Goal: Task Accomplishment & Management: Use online tool/utility

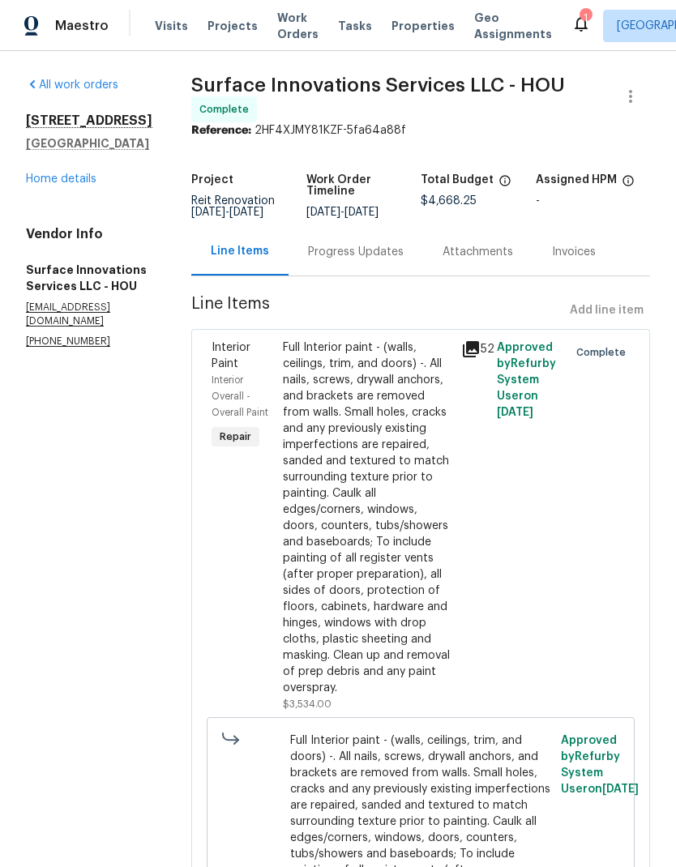
click at [281, 27] on span "Work Orders" at bounding box center [297, 26] width 41 height 32
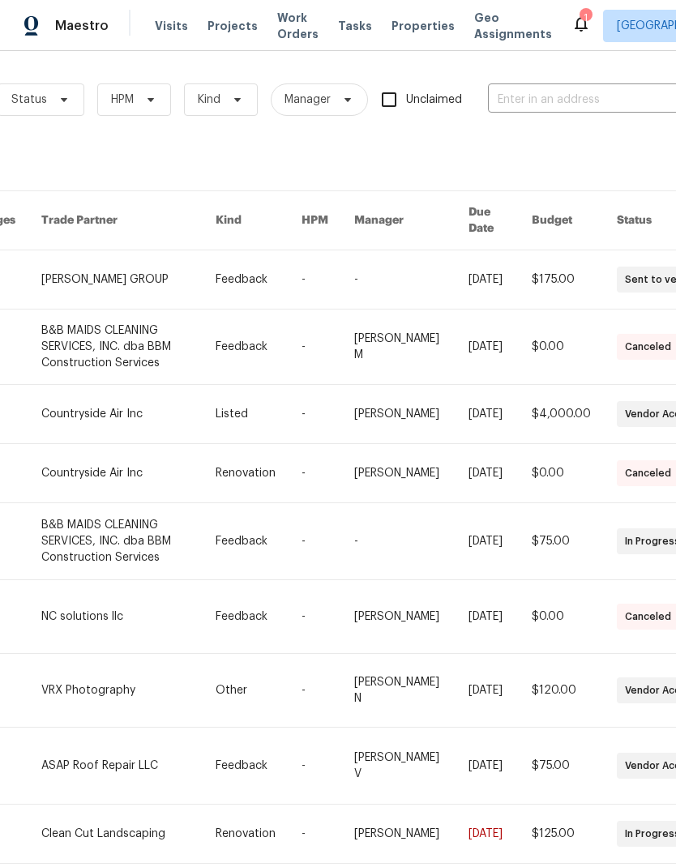
scroll to position [0, 214]
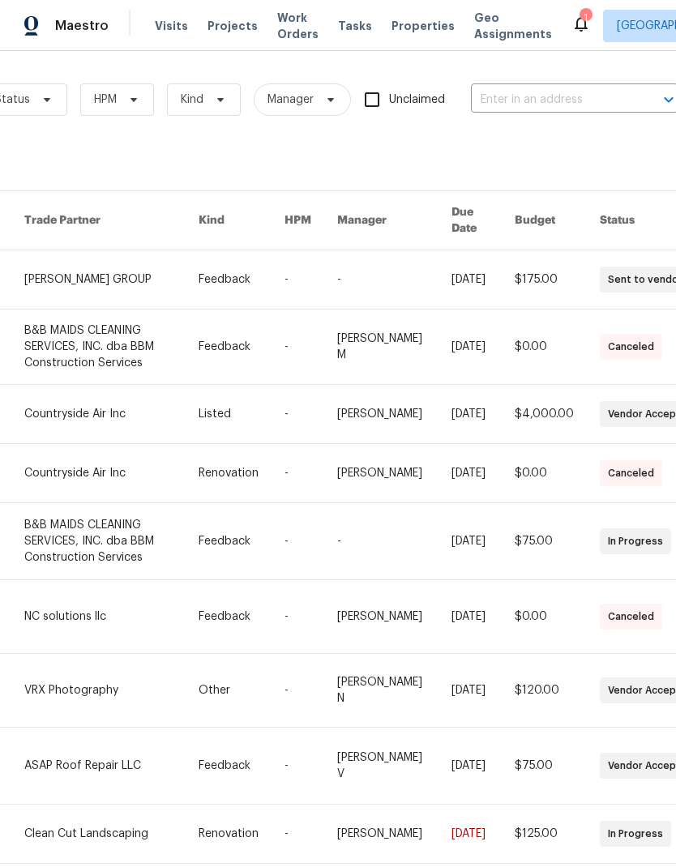
click at [536, 104] on input "text" at bounding box center [552, 99] width 162 height 25
type input "7"
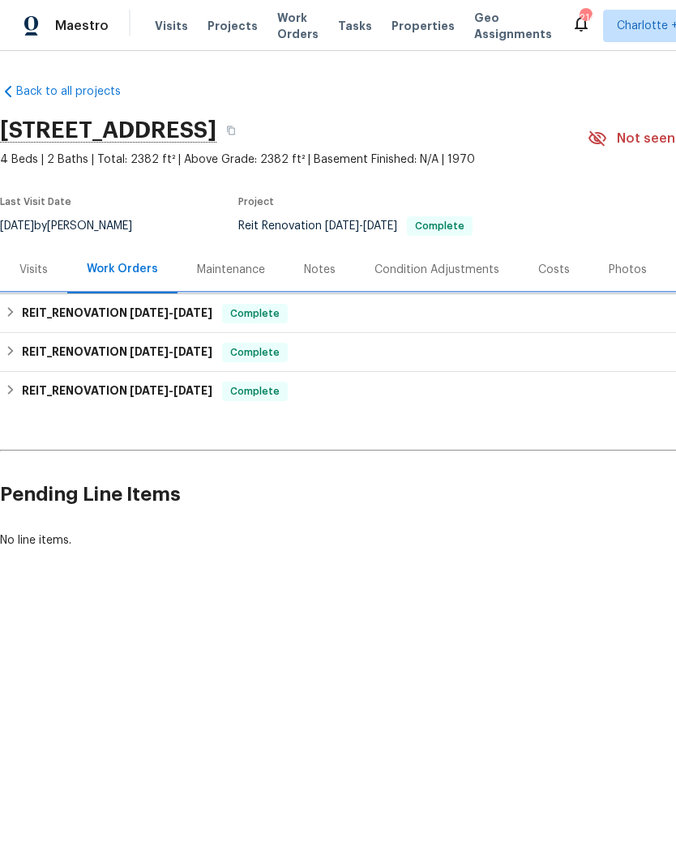
click at [67, 308] on h6 "REIT_RENOVATION [DATE] - [DATE]" at bounding box center [117, 313] width 190 height 19
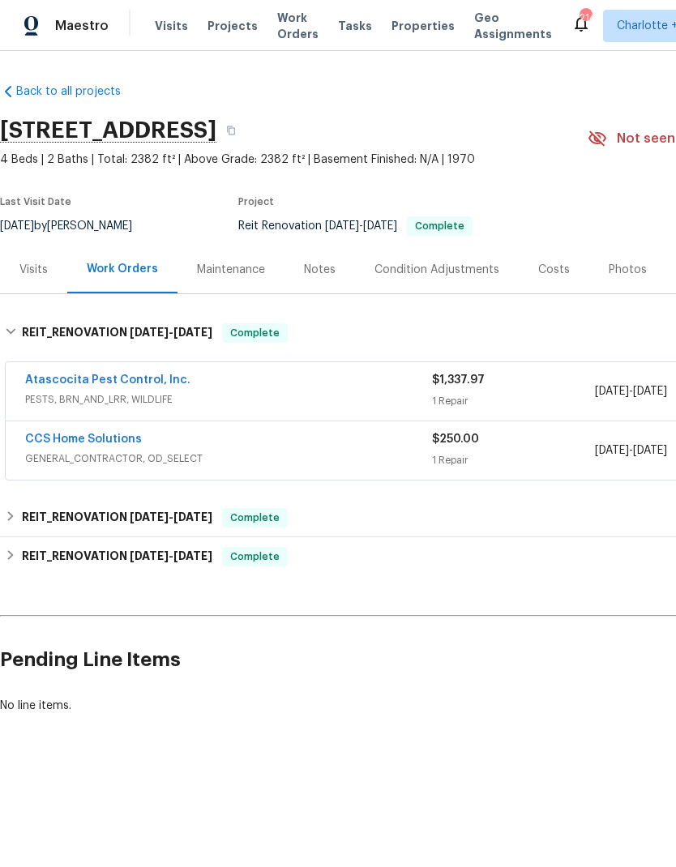
click at [55, 440] on link "CCS Home Solutions" at bounding box center [83, 438] width 117 height 11
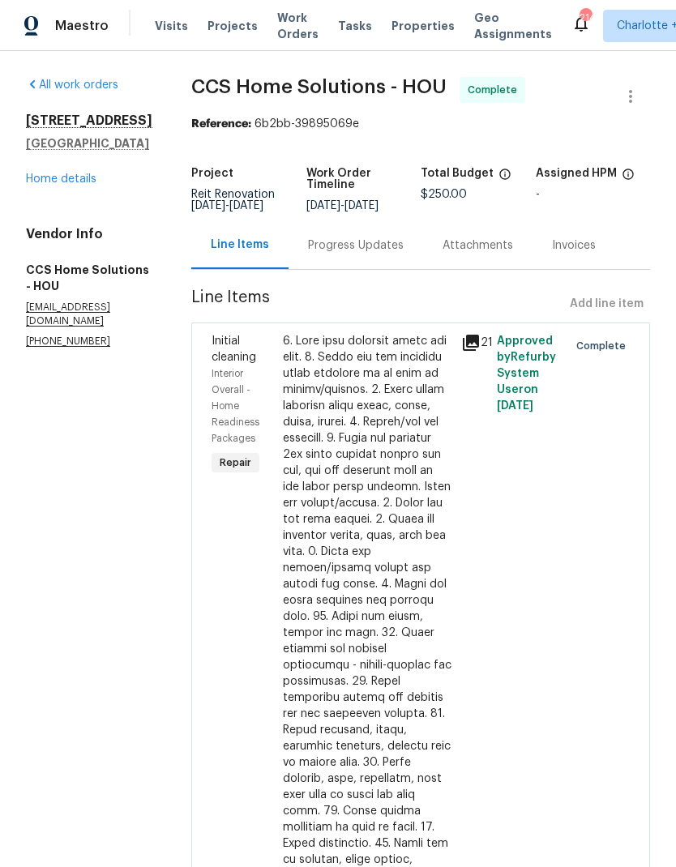
click at [400, 481] on div at bounding box center [367, 722] width 168 height 778
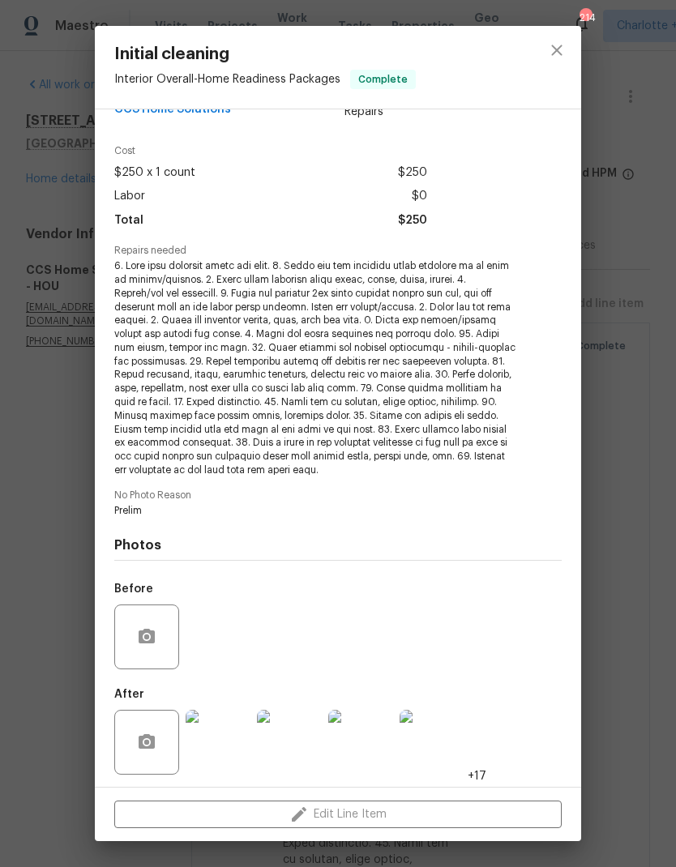
scroll to position [38, 0]
click at [240, 738] on img at bounding box center [217, 742] width 65 height 65
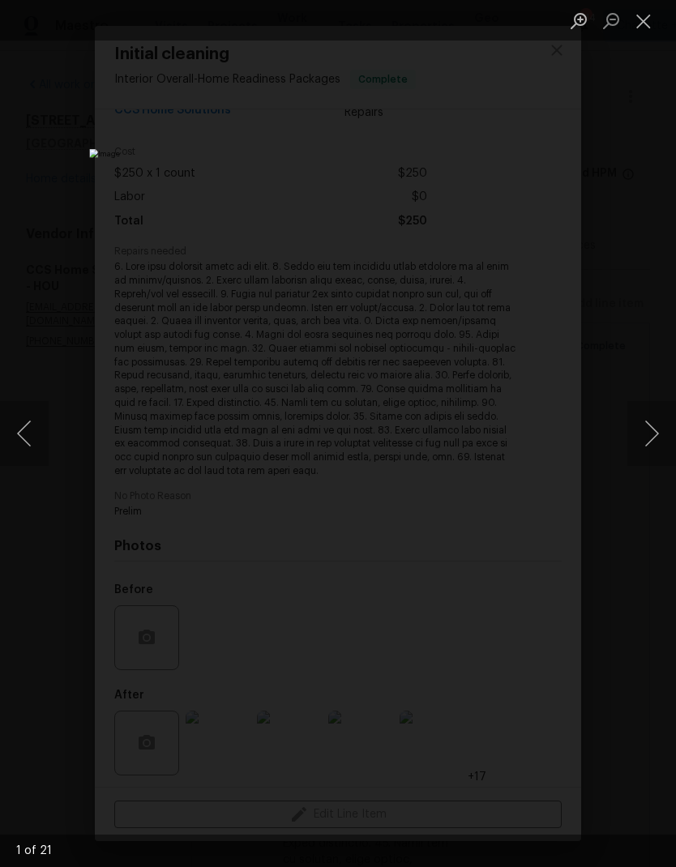
click at [650, 429] on button "Next image" at bounding box center [651, 433] width 49 height 65
click at [650, 426] on button "Next image" at bounding box center [651, 433] width 49 height 65
click at [643, 433] on button "Next image" at bounding box center [651, 433] width 49 height 65
click at [643, 432] on button "Next image" at bounding box center [651, 433] width 49 height 65
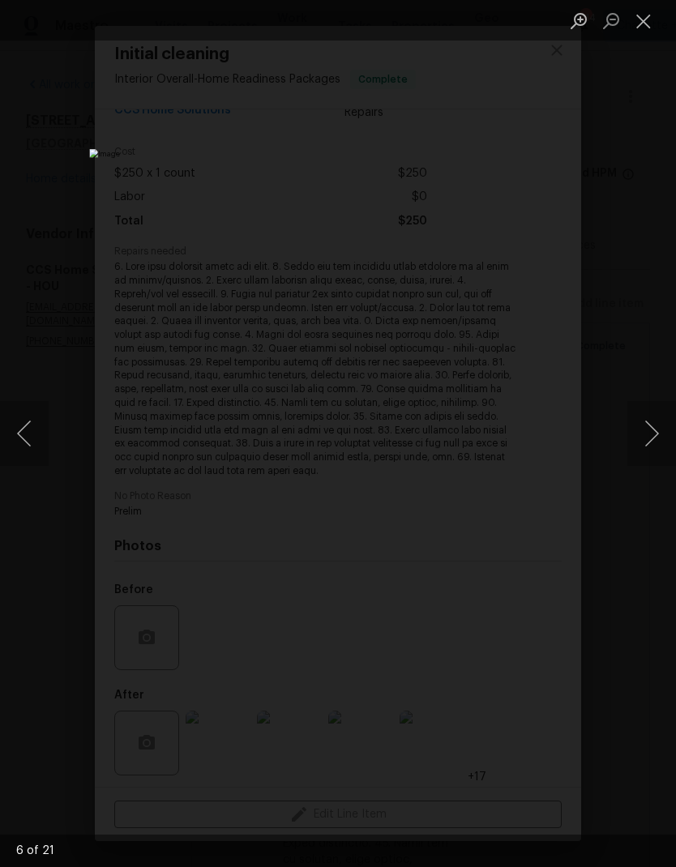
click at [644, 431] on button "Next image" at bounding box center [651, 433] width 49 height 65
click at [644, 430] on button "Next image" at bounding box center [651, 433] width 49 height 65
click at [642, 433] on button "Next image" at bounding box center [651, 433] width 49 height 65
click at [641, 433] on button "Next image" at bounding box center [651, 433] width 49 height 65
click at [640, 437] on button "Next image" at bounding box center [651, 433] width 49 height 65
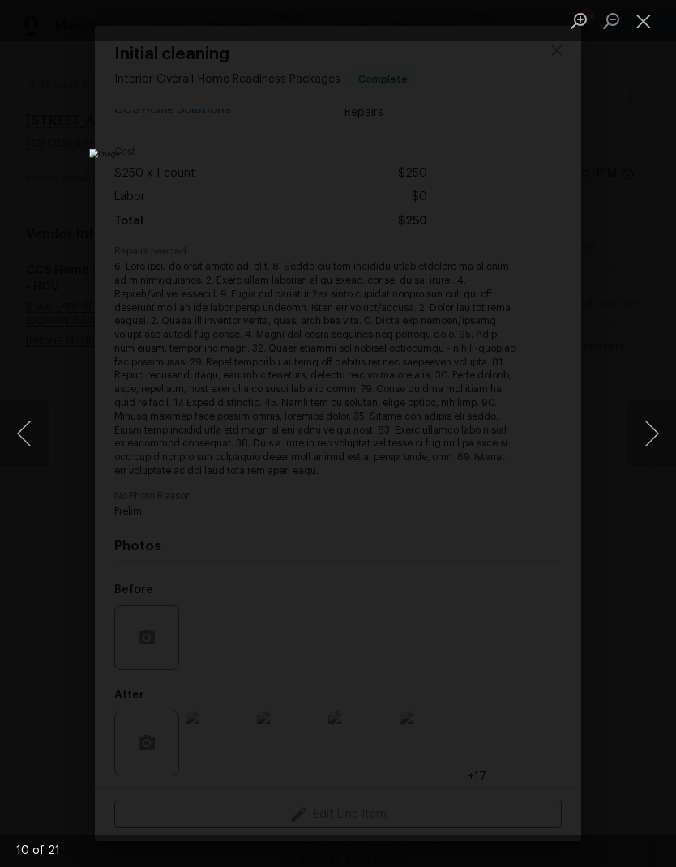
click at [640, 437] on button "Next image" at bounding box center [651, 433] width 49 height 65
click at [642, 436] on button "Next image" at bounding box center [651, 433] width 49 height 65
click at [646, 432] on button "Next image" at bounding box center [651, 433] width 49 height 65
click at [646, 431] on button "Next image" at bounding box center [651, 433] width 49 height 65
click at [648, 23] on button "Close lightbox" at bounding box center [643, 20] width 32 height 28
